Goal: Task Accomplishment & Management: Manage account settings

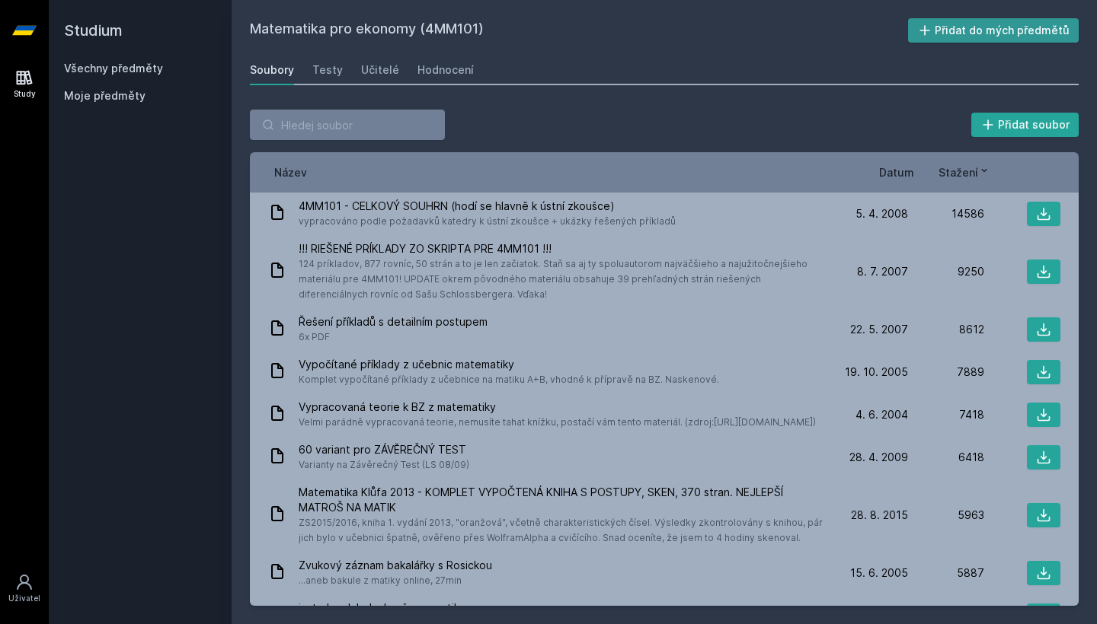
click at [994, 27] on button "Přidat do mých předmětů" at bounding box center [993, 30] width 171 height 24
click at [79, 64] on link "Všechny předměty" at bounding box center [113, 68] width 99 height 13
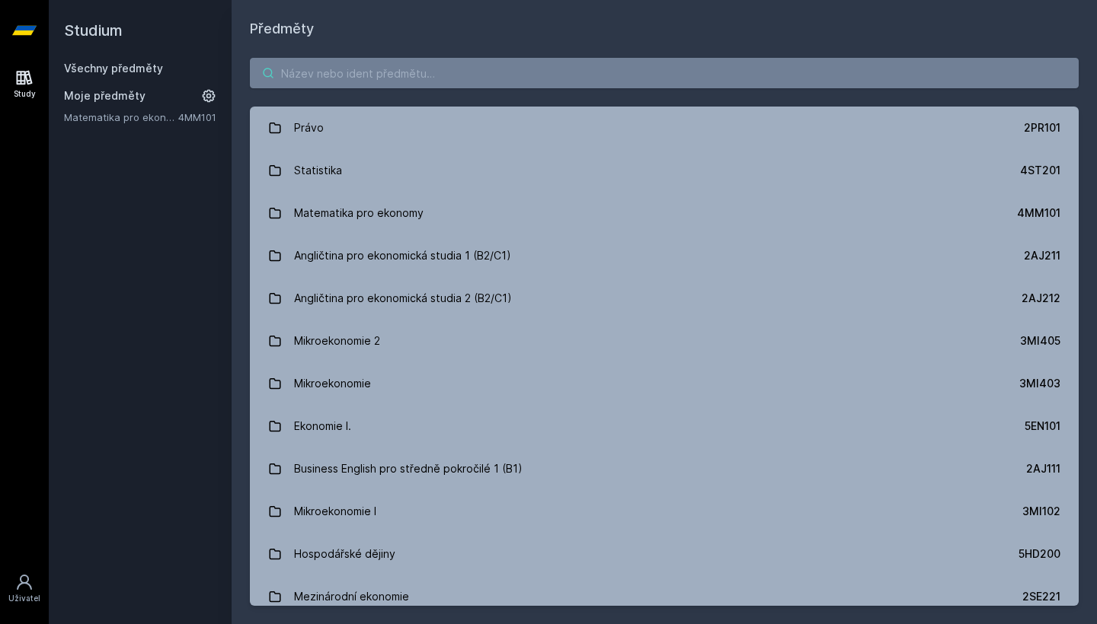
click at [392, 68] on input "search" at bounding box center [664, 73] width 828 height 30
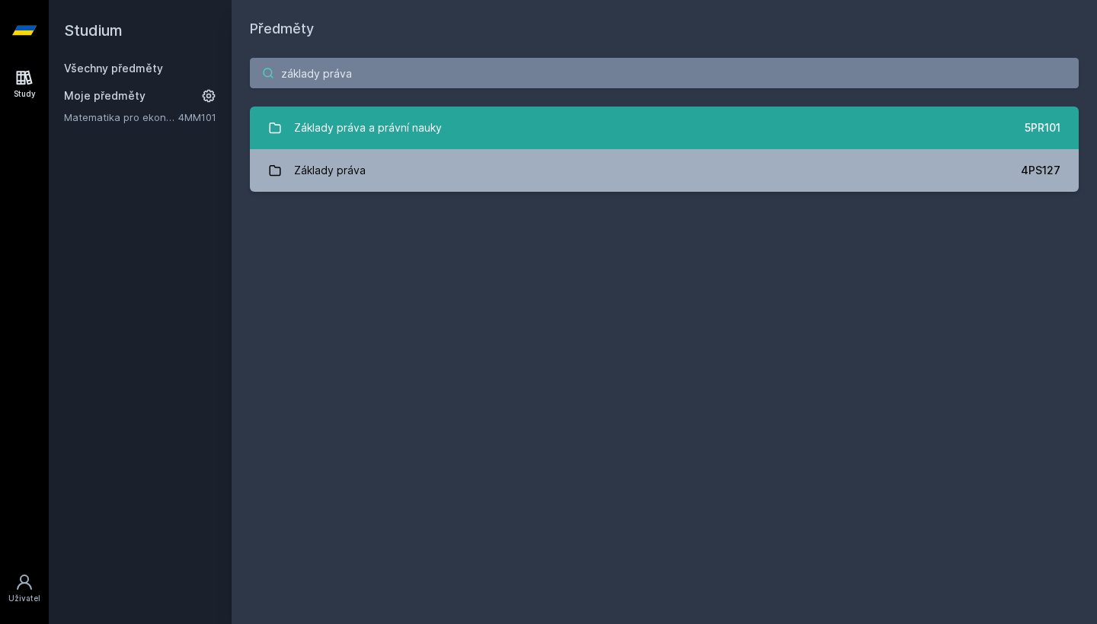
type input "základy práva"
click at [284, 136] on link "Základy práva a právní nauky 5PR101" at bounding box center [664, 128] width 828 height 43
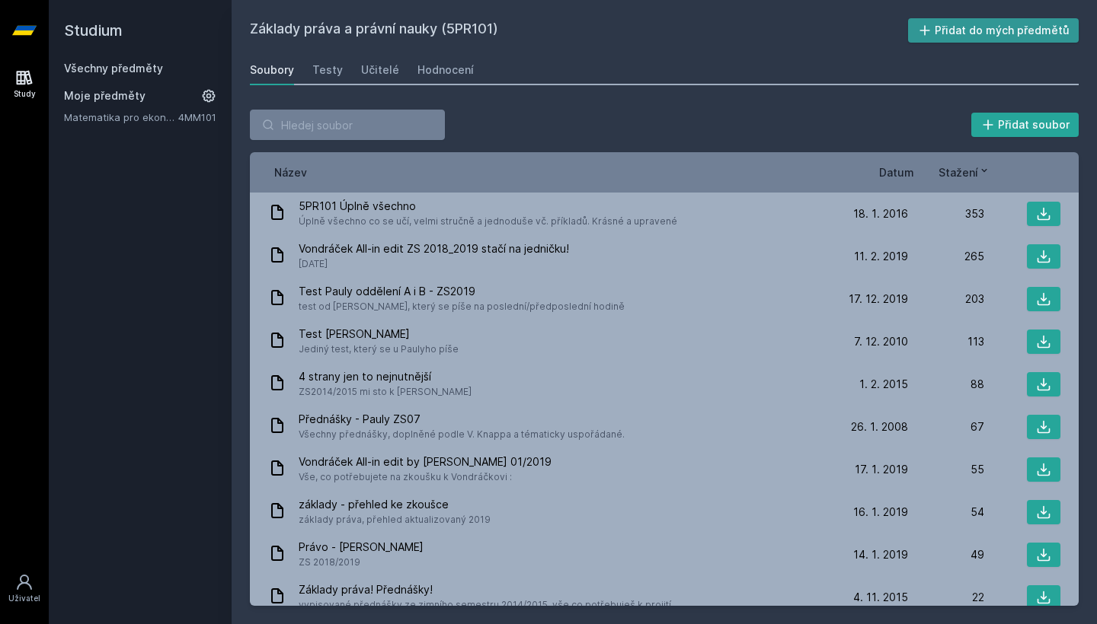
click at [1026, 36] on button "Přidat do mých předmětů" at bounding box center [993, 30] width 171 height 24
click at [436, 80] on link "Hodnocení" at bounding box center [445, 70] width 56 height 30
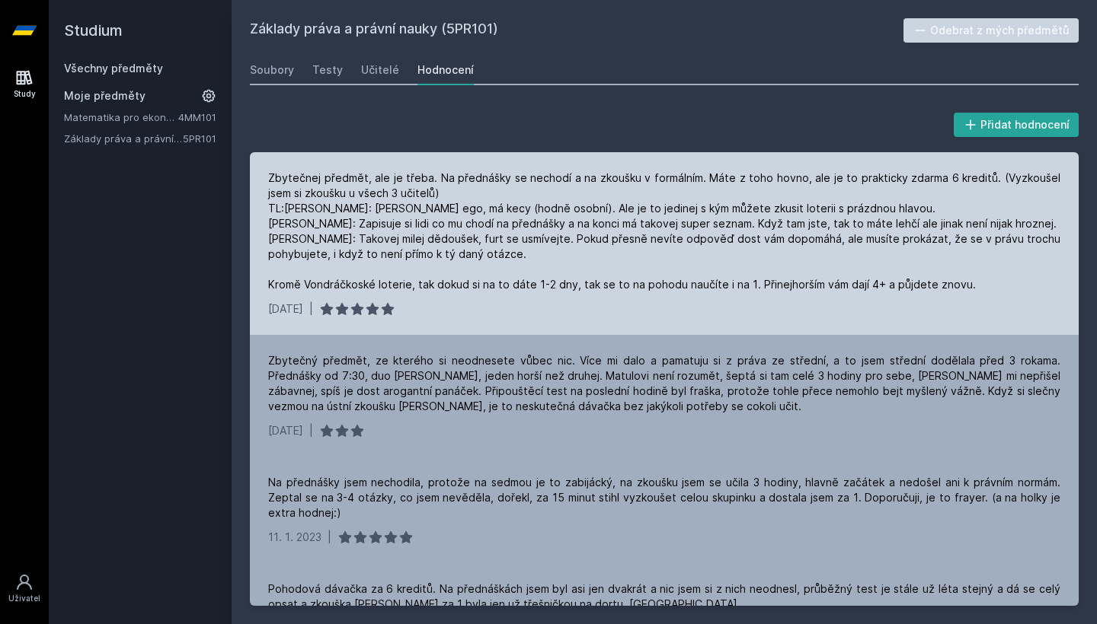
click at [426, 176] on div "Zbytečnej předmět, ale je třeba. Na přednášky se nechodí a na zkoušku v formáln…" at bounding box center [664, 232] width 792 height 122
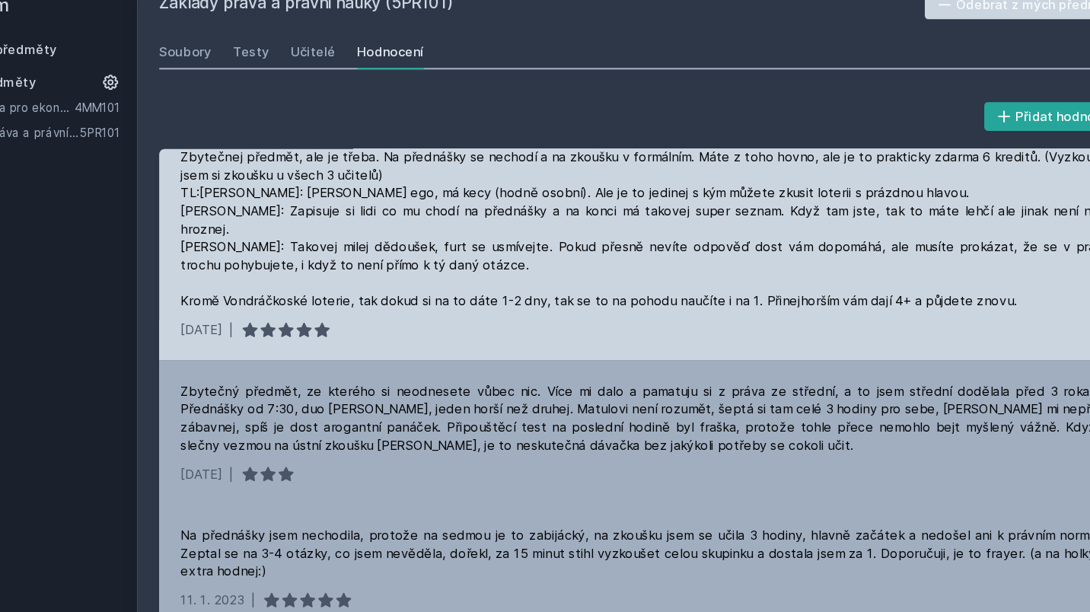
scroll to position [16, 0]
